Goal: Information Seeking & Learning: Check status

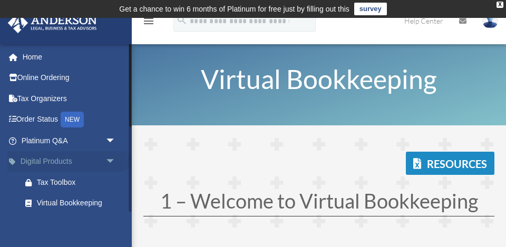
click at [111, 160] on span "arrow_drop_down" at bounding box center [116, 162] width 21 height 22
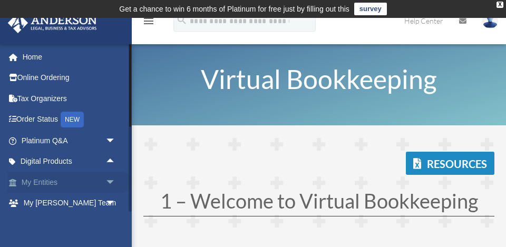
click at [110, 184] on span "arrow_drop_down" at bounding box center [116, 183] width 21 height 22
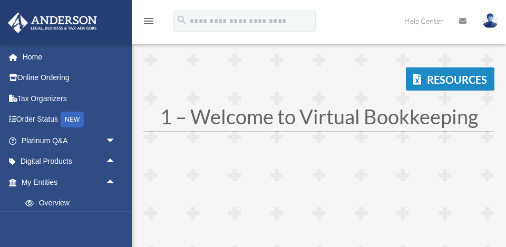
scroll to position [103, 0]
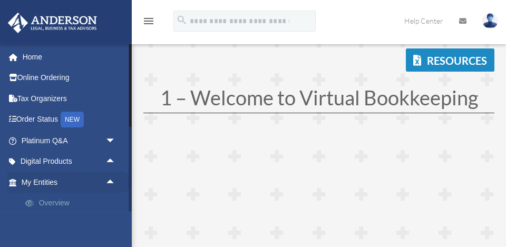
click at [58, 200] on link "Overview" at bounding box center [73, 203] width 117 height 21
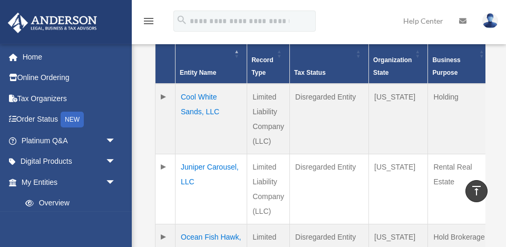
scroll to position [321, 0]
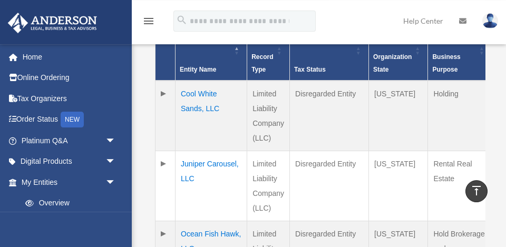
click at [191, 109] on td "Cool White Sands, LLC" at bounding box center [212, 116] width 72 height 71
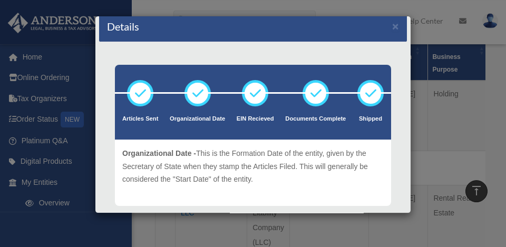
scroll to position [0, 0]
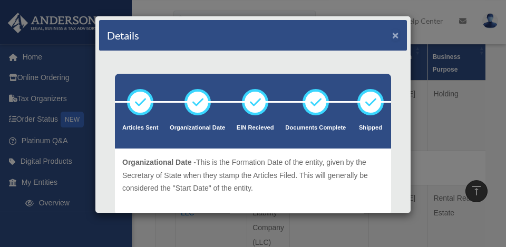
click at [397, 34] on button "×" at bounding box center [395, 35] width 7 height 11
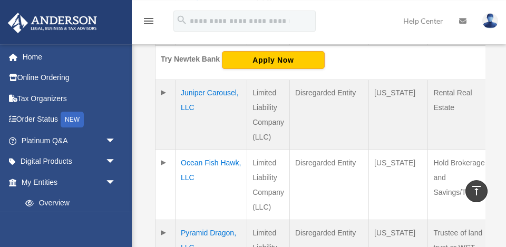
scroll to position [429, 0]
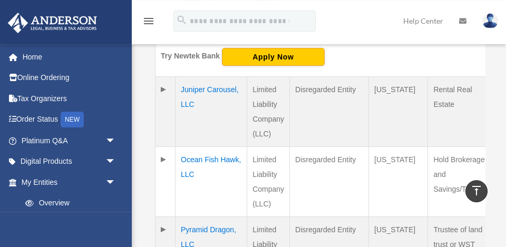
click at [199, 105] on td "Juniper Carousel, LLC" at bounding box center [212, 111] width 72 height 70
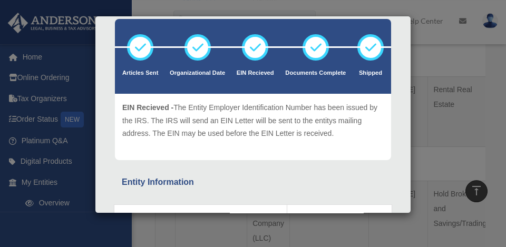
scroll to position [0, 0]
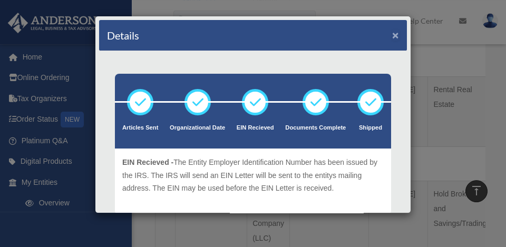
click at [397, 33] on button "×" at bounding box center [395, 35] width 7 height 11
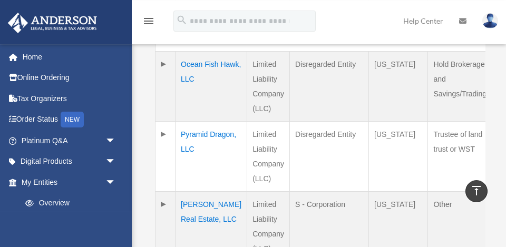
scroll to position [560, 0]
click at [194, 93] on td "Ocean Fish Hawk, LLC" at bounding box center [212, 85] width 72 height 70
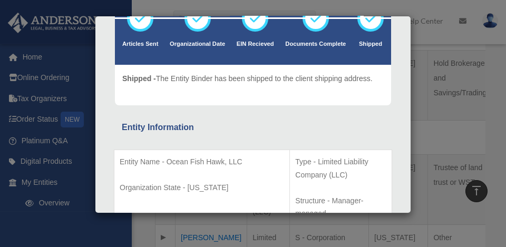
scroll to position [0, 0]
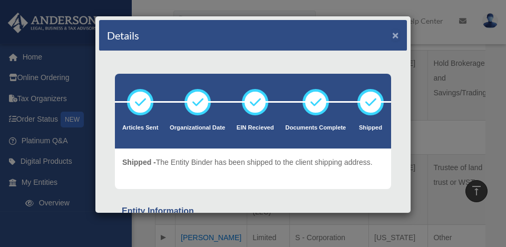
click at [396, 34] on button "×" at bounding box center [395, 35] width 7 height 11
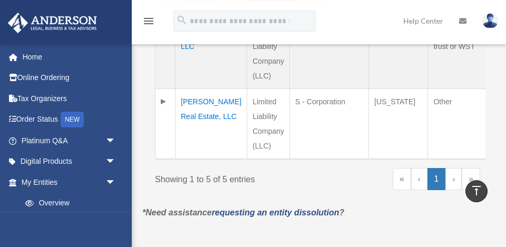
scroll to position [694, 0]
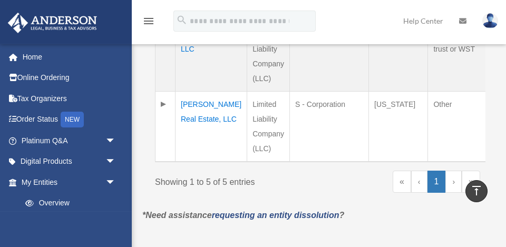
click at [191, 63] on td "Pyramid Dragon, LLC" at bounding box center [212, 56] width 72 height 70
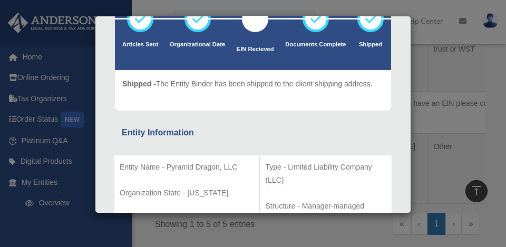
scroll to position [0, 0]
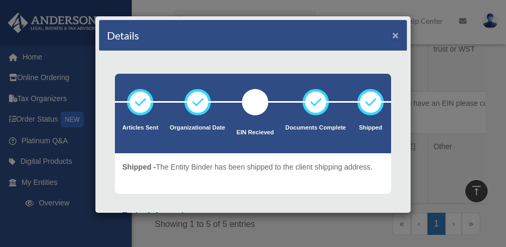
click at [396, 36] on button "×" at bounding box center [395, 35] width 7 height 11
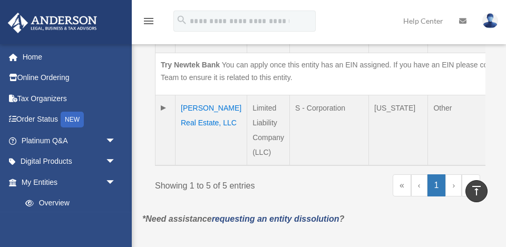
scroll to position [731, 0]
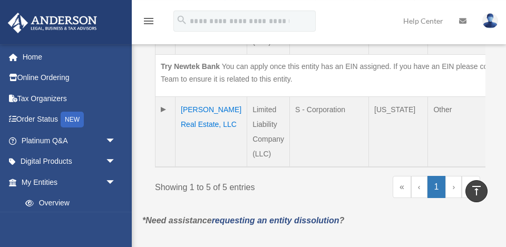
click at [193, 151] on td "Ruggiero Real Estate, LLC" at bounding box center [212, 132] width 72 height 71
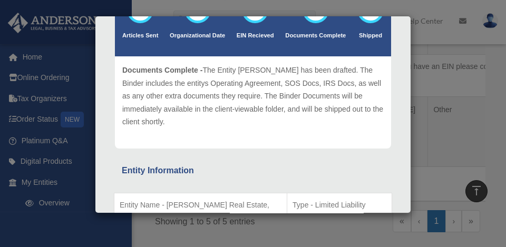
scroll to position [0, 0]
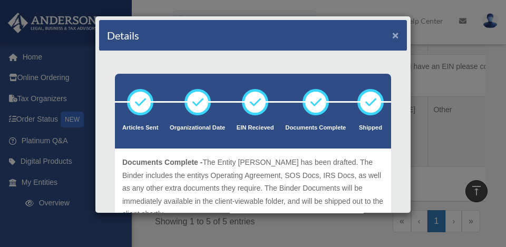
click at [396, 35] on button "×" at bounding box center [395, 35] width 7 height 11
